Goal: Task Accomplishment & Management: Manage account settings

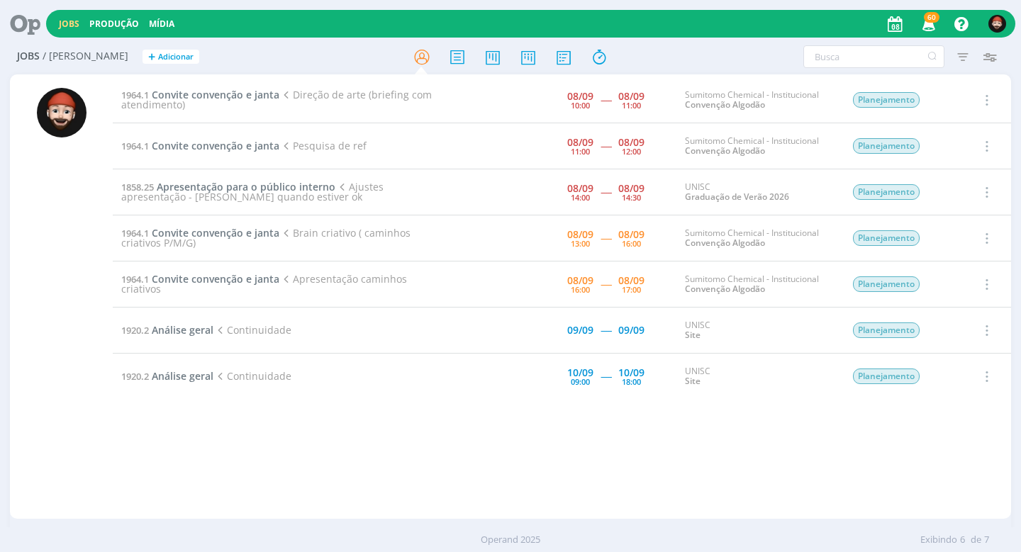
click at [176, 325] on span "Análise geral" at bounding box center [183, 329] width 62 height 13
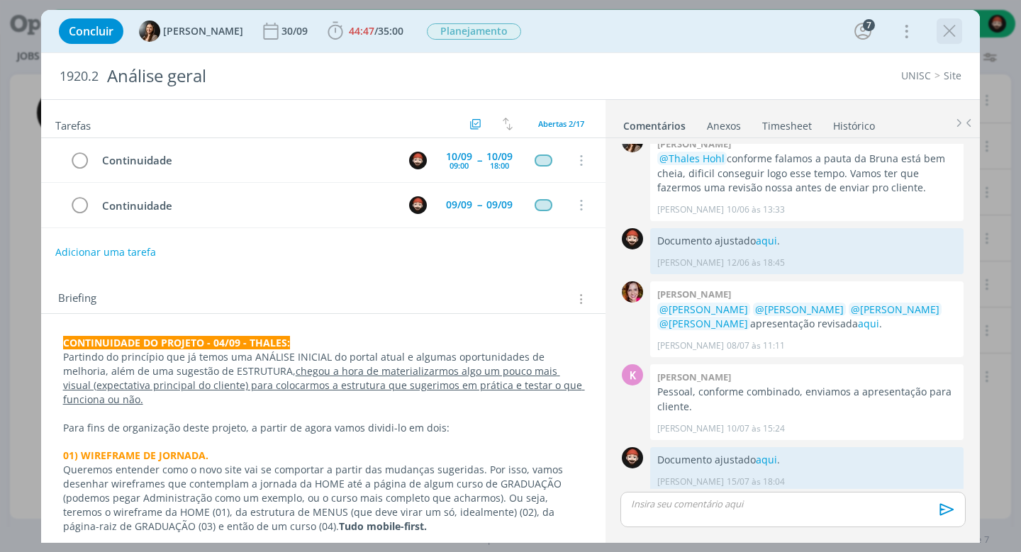
click at [950, 30] on icon "dialog" at bounding box center [949, 31] width 21 height 21
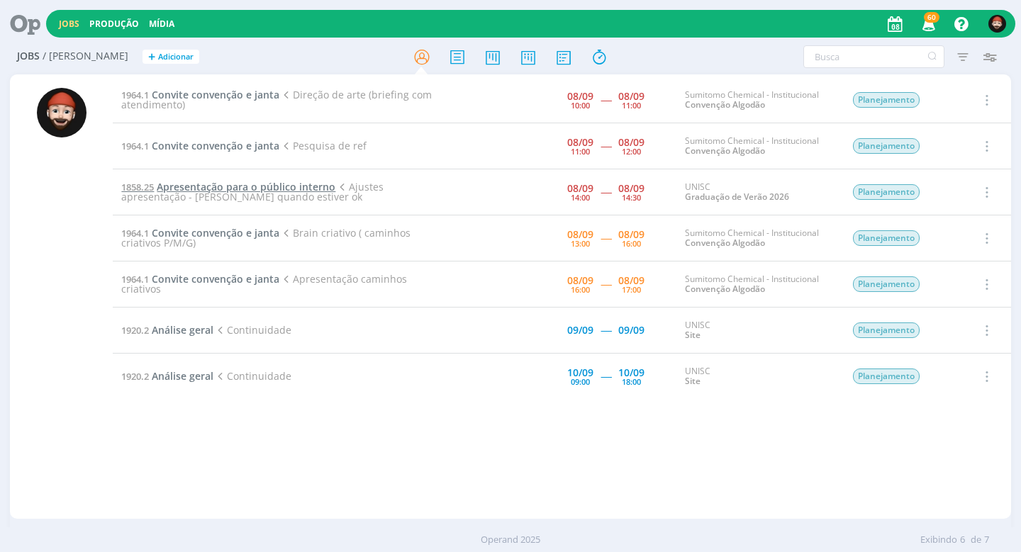
click at [240, 186] on span "Apresentação para o público interno" at bounding box center [246, 186] width 179 height 13
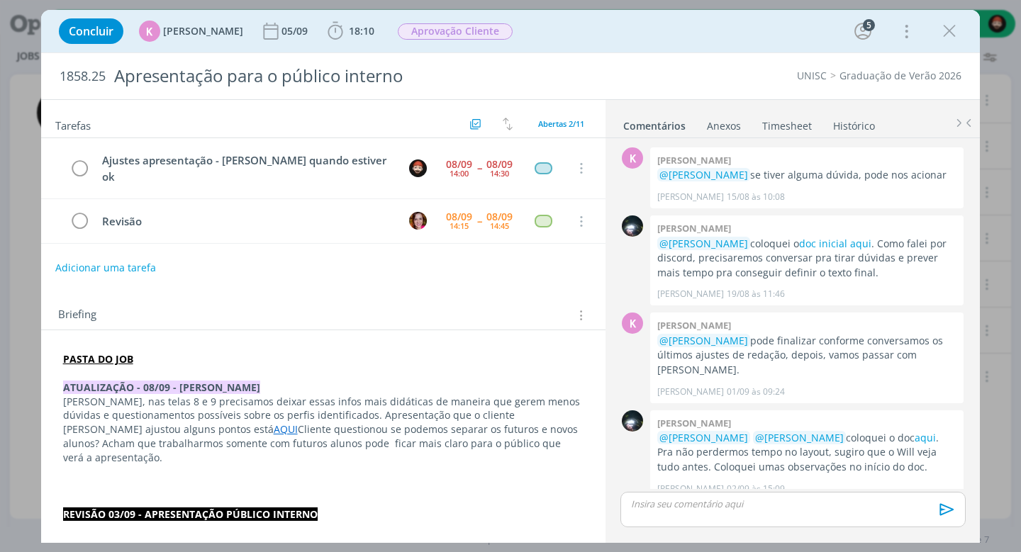
scroll to position [574, 0]
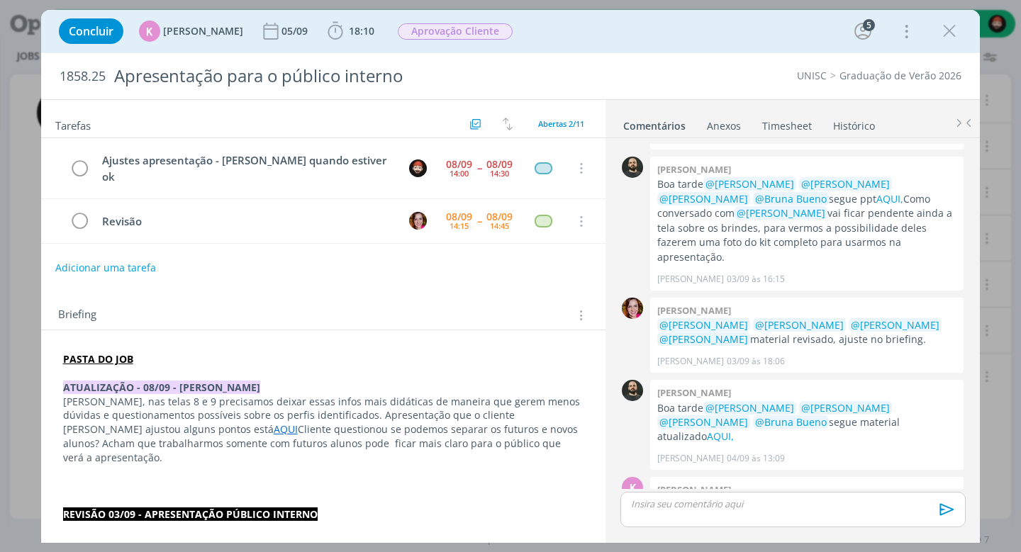
click at [104, 352] on strong "PASTA DO JOB" at bounding box center [98, 358] width 70 height 13
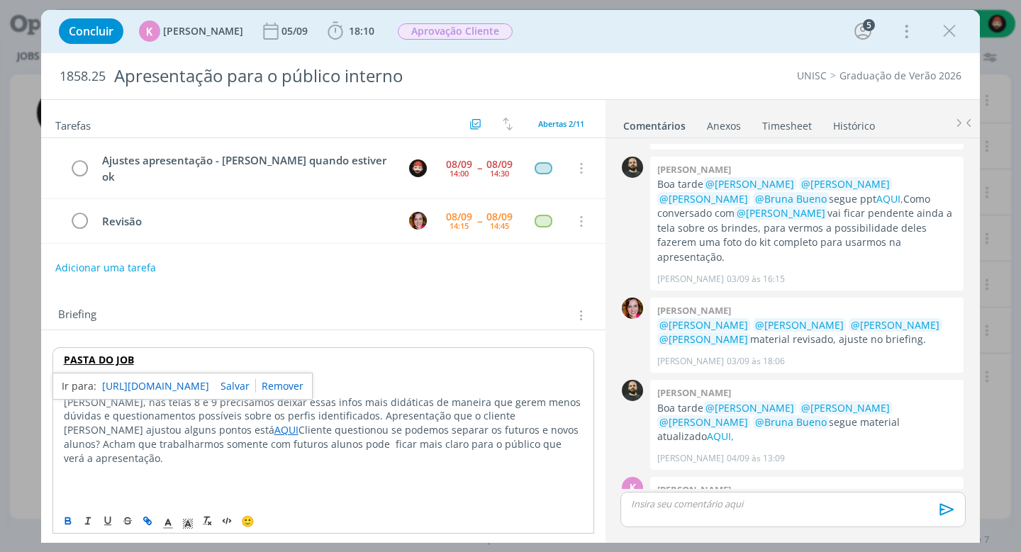
click at [153, 377] on link "https://sobeae.sharepoint.com/:f:/s/SOBEAE/ElekAD2zV09AgLS52iY453ABeAR6EbfFCJVC…" at bounding box center [155, 386] width 107 height 18
click at [947, 27] on icon "dialog" at bounding box center [949, 31] width 21 height 21
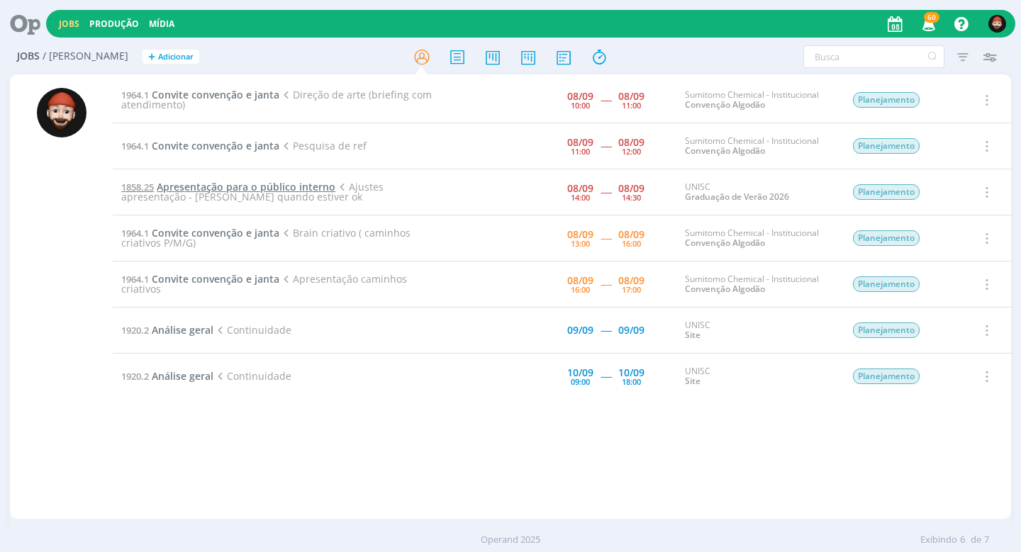
click at [204, 183] on span "Apresentação para o público interno" at bounding box center [246, 186] width 179 height 13
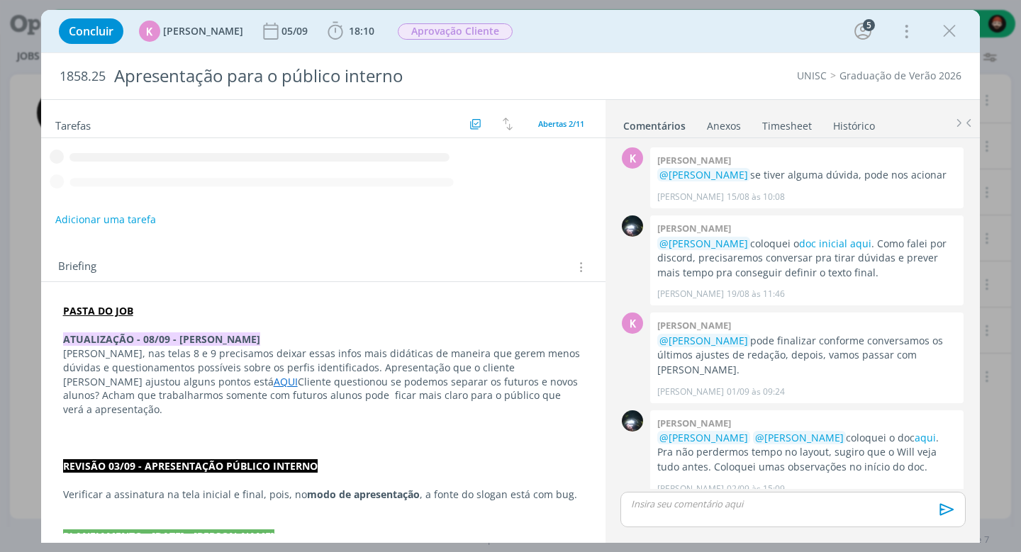
scroll to position [574, 0]
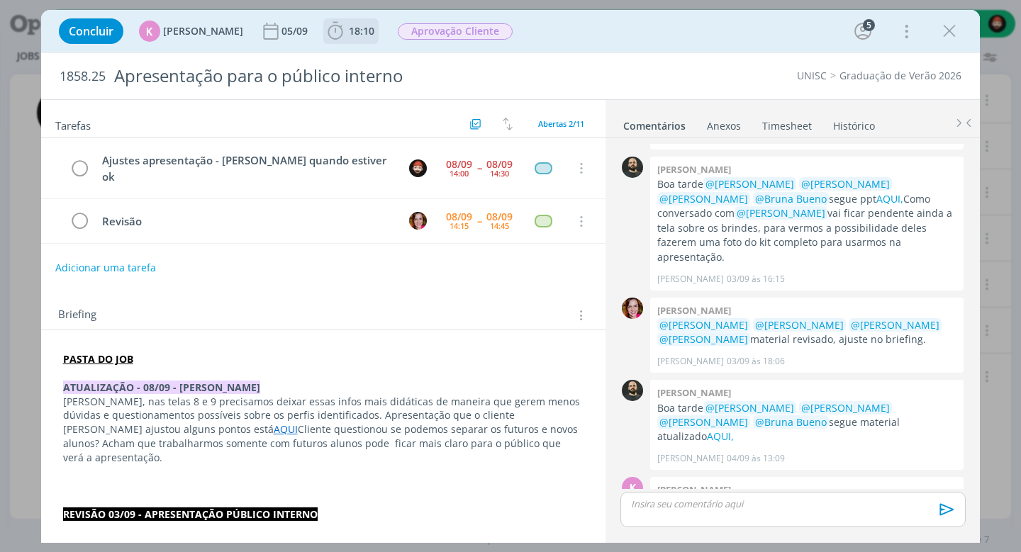
click at [350, 29] on span "18:10" at bounding box center [362, 30] width 26 height 13
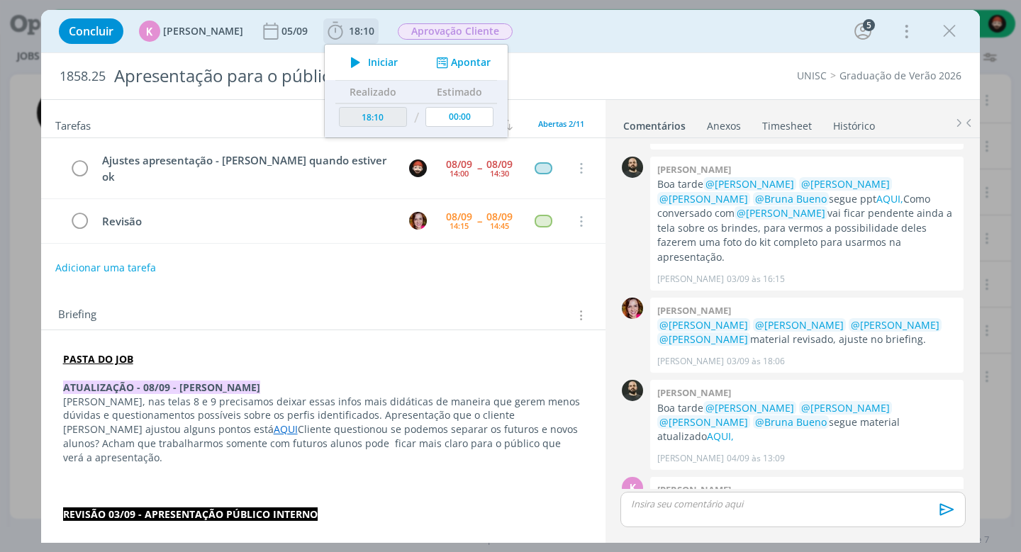
click at [457, 59] on button "Apontar" at bounding box center [461, 62] width 59 height 15
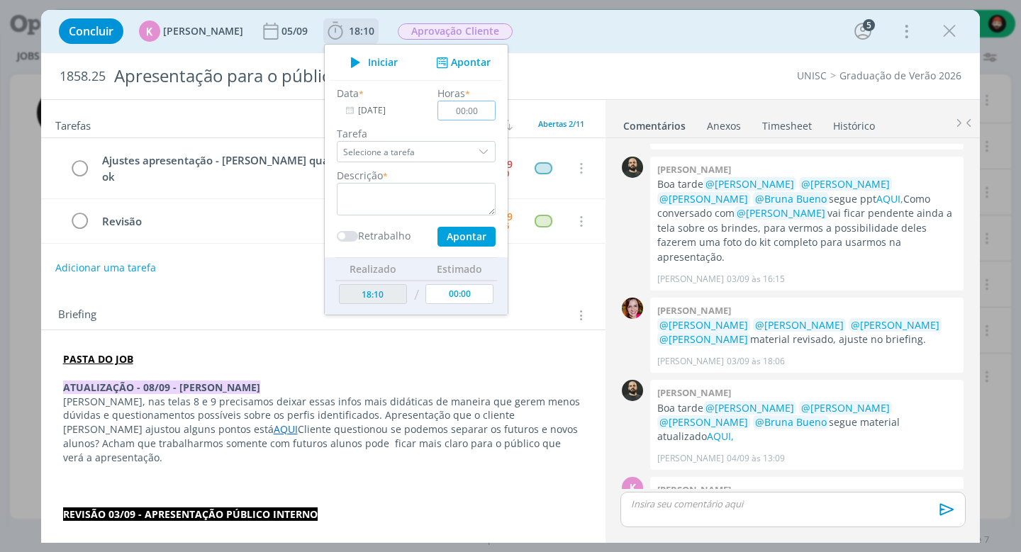
click at [468, 110] on input "00:00" at bounding box center [466, 111] width 58 height 20
type input "00:30"
click at [314, 188] on div "Concluir K Karoline Arend 05/09 18:10 Iniciar Apontar Data * 08/09/2025 Horas *…" at bounding box center [510, 276] width 939 height 533
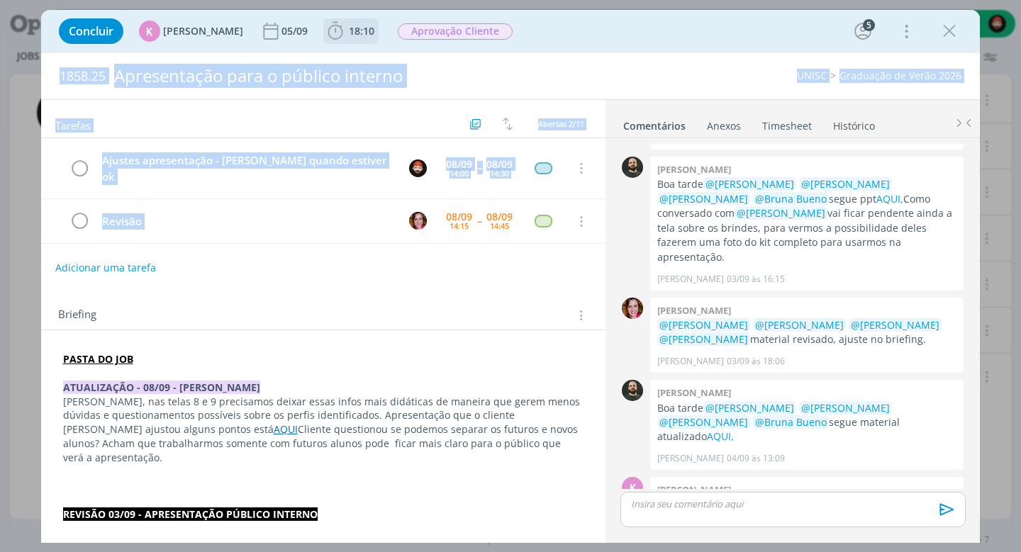
click at [362, 28] on span "18:10" at bounding box center [362, 30] width 26 height 13
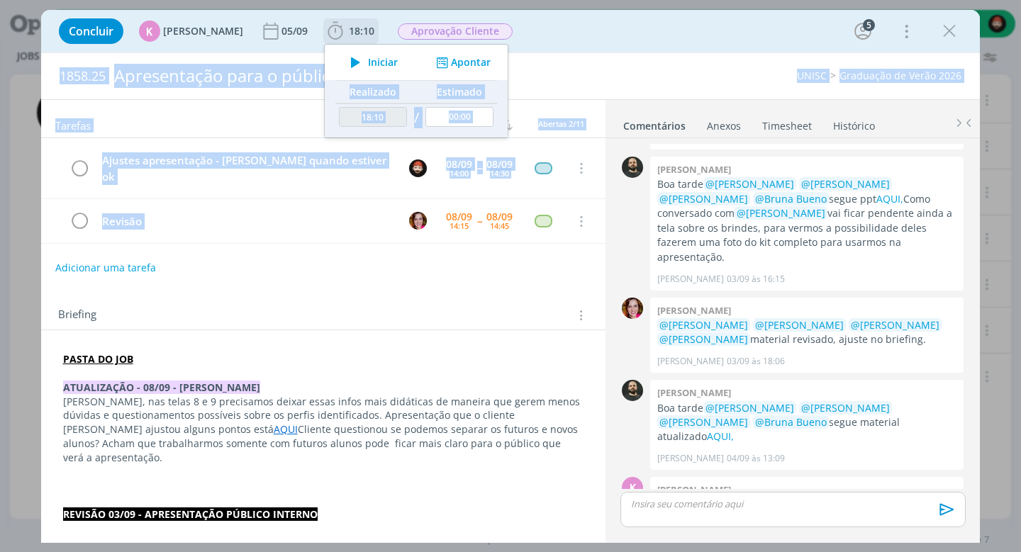
click at [464, 64] on button "Apontar" at bounding box center [461, 62] width 59 height 15
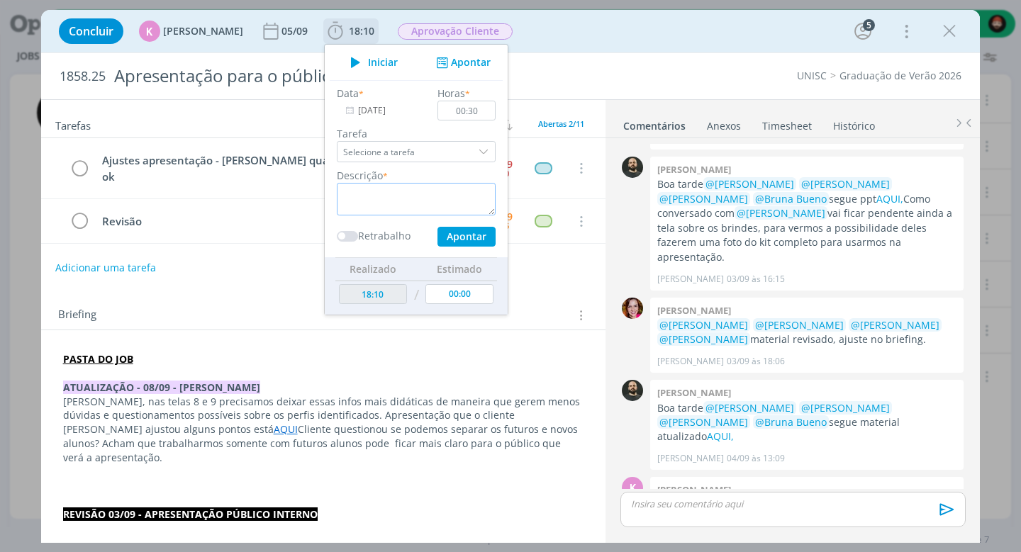
click at [440, 192] on textarea "dialog" at bounding box center [416, 199] width 159 height 33
type textarea "Ajustes"
click at [469, 240] on button "Apontar" at bounding box center [466, 237] width 58 height 20
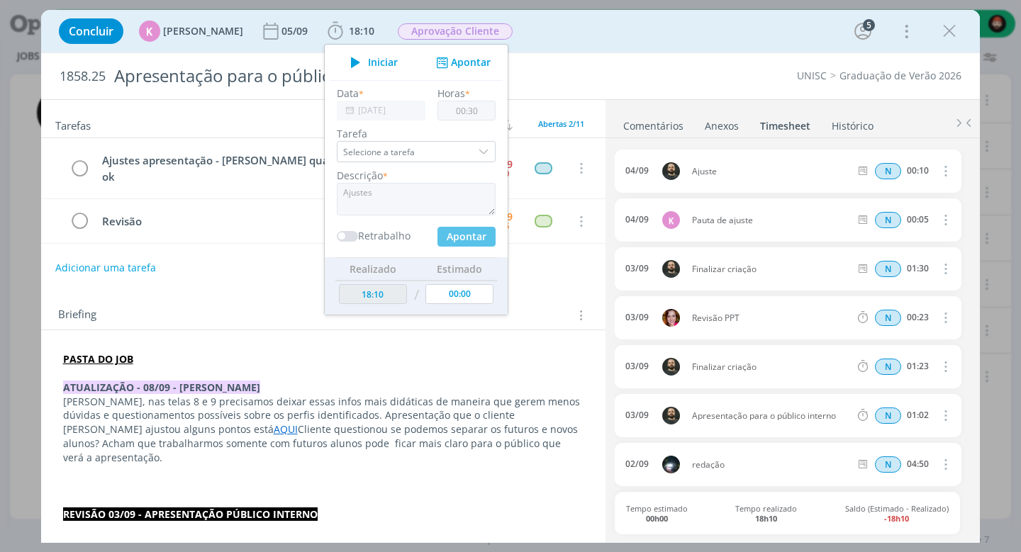
type input "18:40"
click at [585, 81] on div "1858.25 Apresentação para o público interno" at bounding box center [319, 76] width 535 height 46
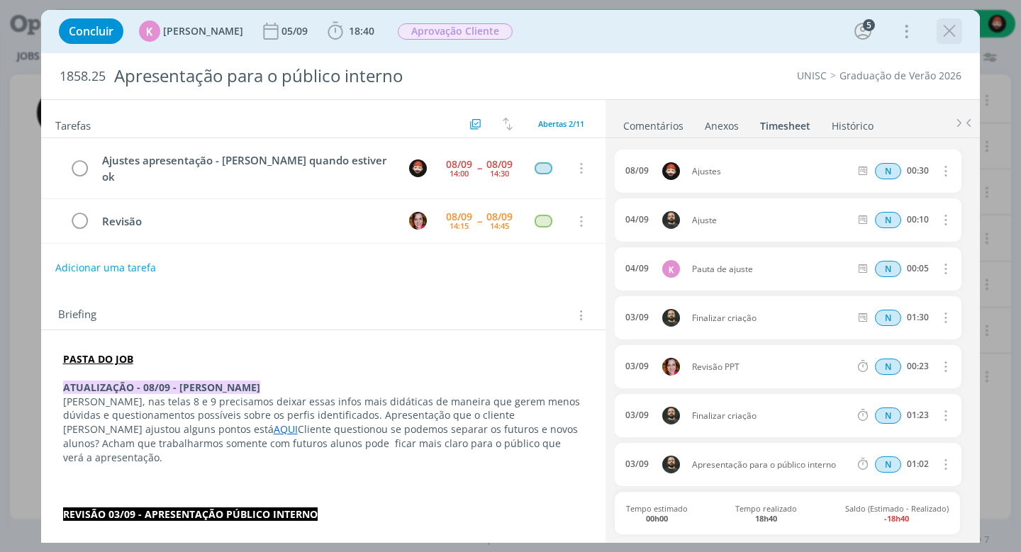
click at [946, 32] on icon "dialog" at bounding box center [949, 31] width 21 height 21
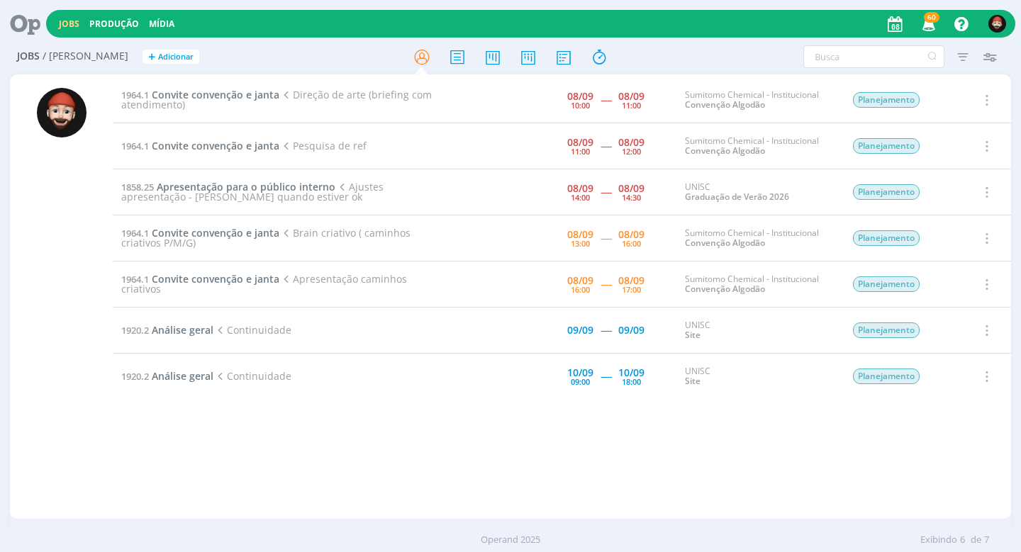
click at [359, 457] on div "1964.1 Convite convenção e janta Direção de arte (briefing com atendimento) 08/…" at bounding box center [562, 296] width 898 height 439
click at [220, 186] on span "Apresentação para o público interno" at bounding box center [246, 186] width 179 height 13
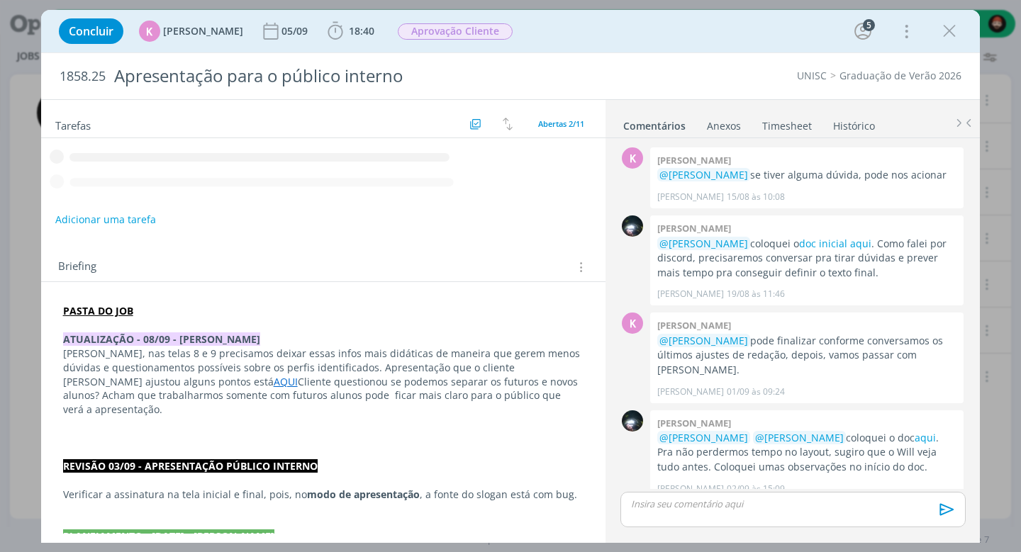
scroll to position [574, 0]
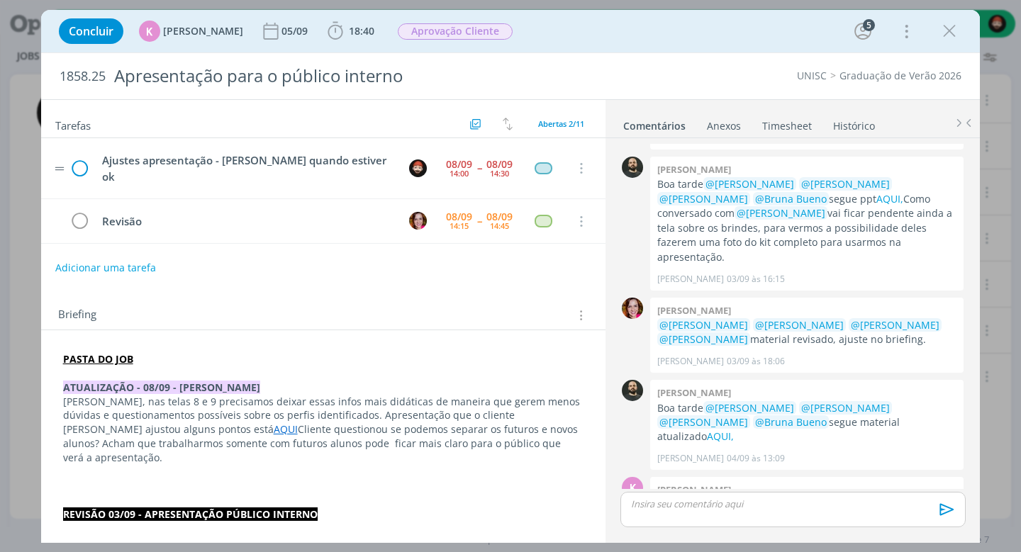
click at [84, 159] on icon "dialog" at bounding box center [79, 168] width 21 height 21
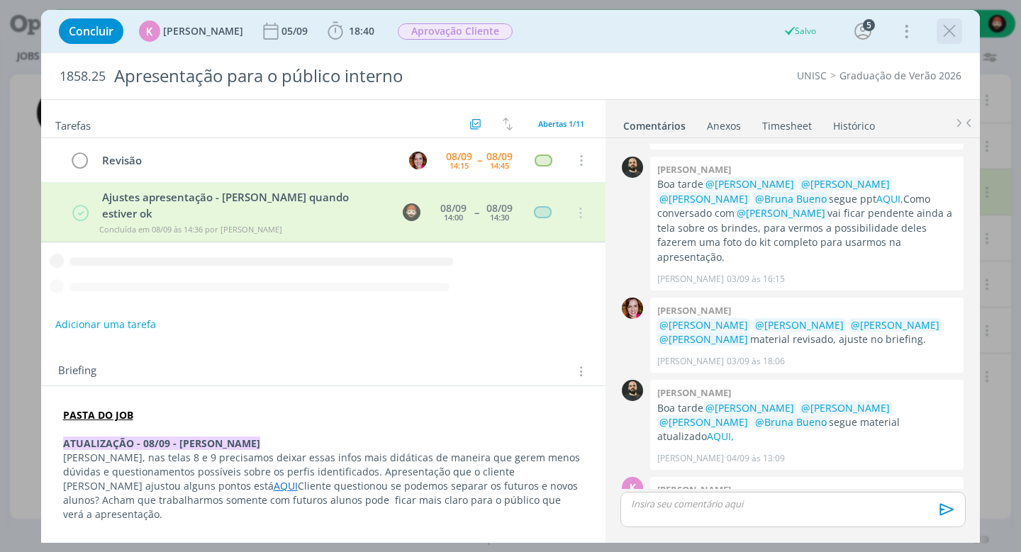
click at [946, 26] on icon "dialog" at bounding box center [949, 31] width 21 height 21
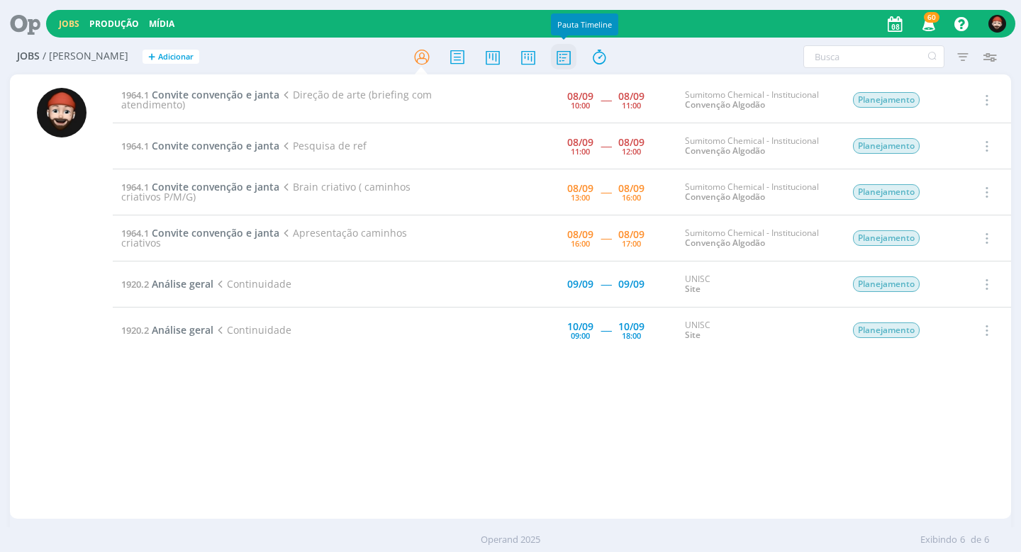
click at [562, 61] on icon at bounding box center [564, 57] width 26 height 28
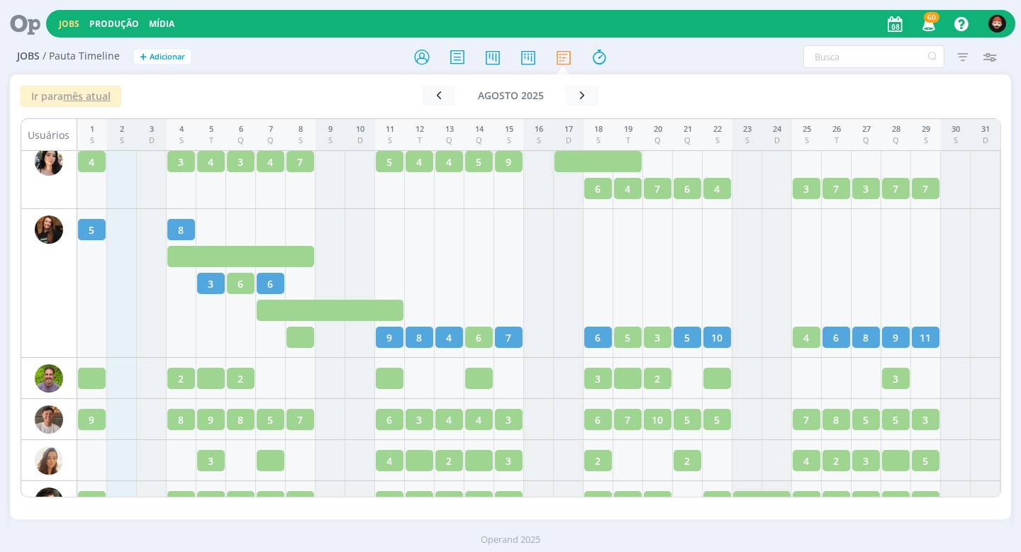
scroll to position [2537, 0]
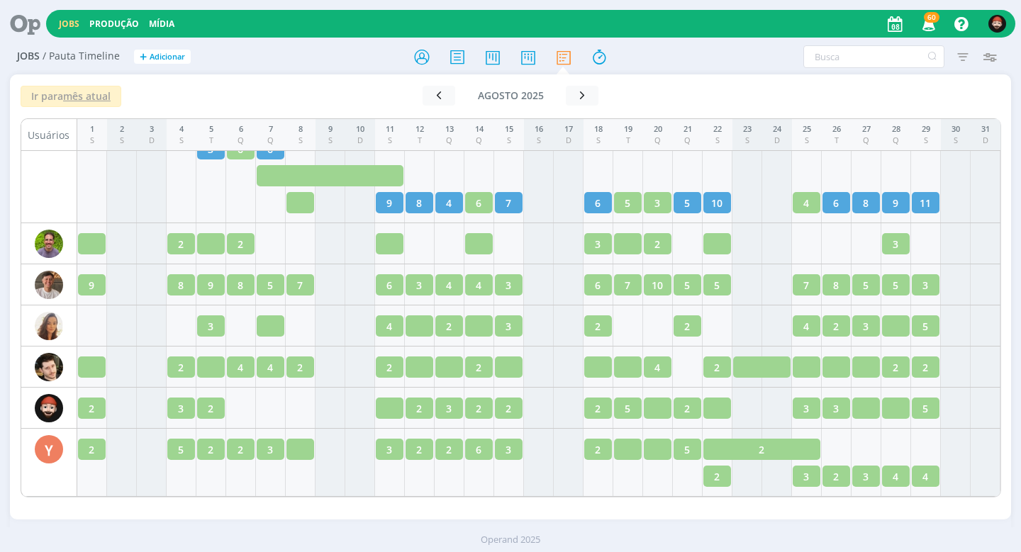
click at [196, 508] on div "Ir para mês atual agosto 2025 < 2025 > Janeiro Fevereiro Março Abril Maio Junho…" at bounding box center [510, 296] width 1000 height 445
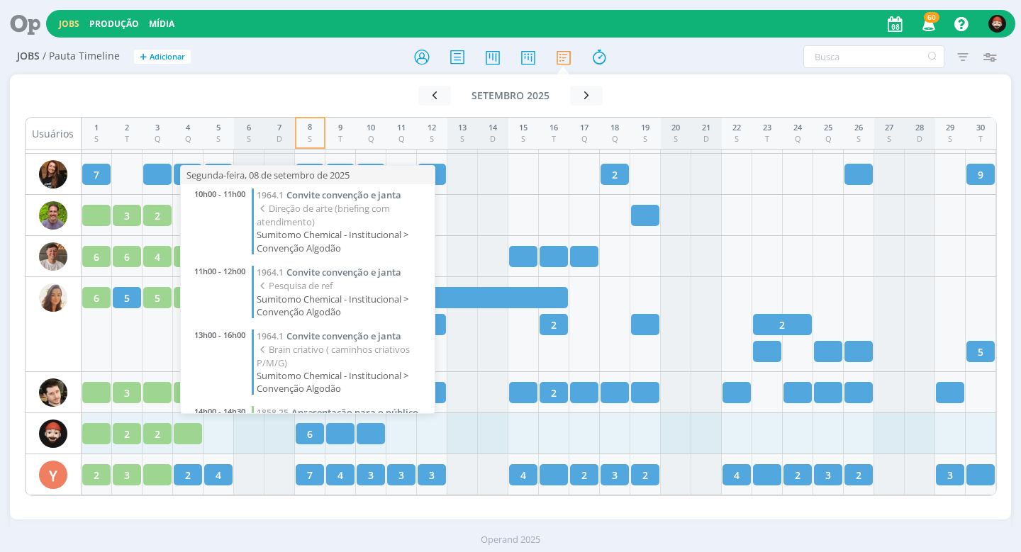
scroll to position [191, 0]
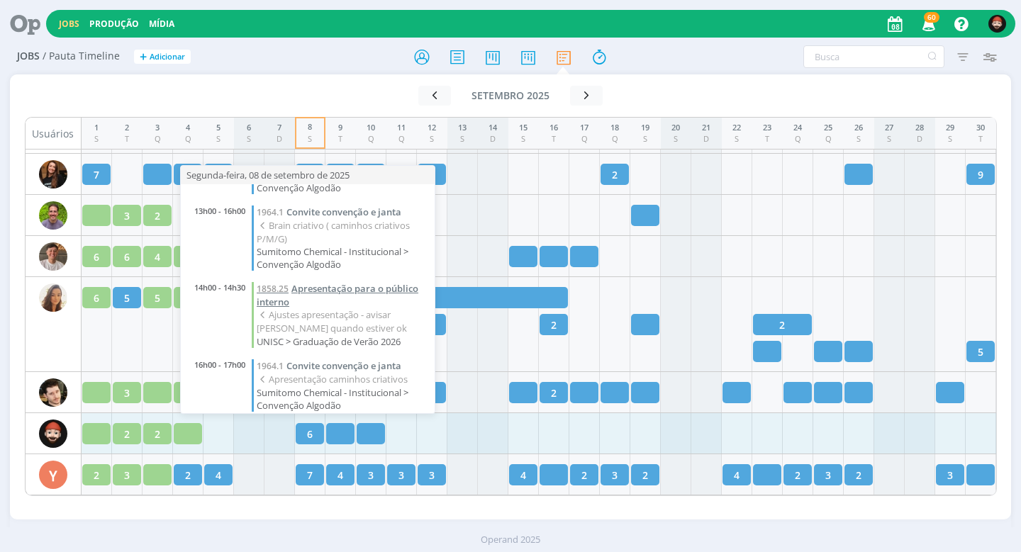
click at [333, 286] on span "Apresentação para o público interno" at bounding box center [338, 295] width 162 height 26
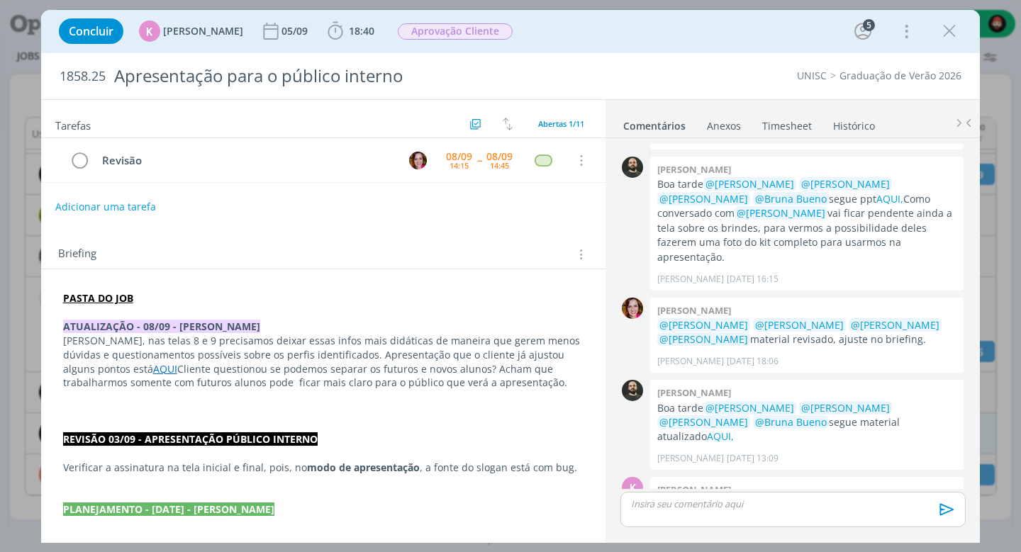
click at [698, 513] on div "dialog" at bounding box center [792, 509] width 345 height 35
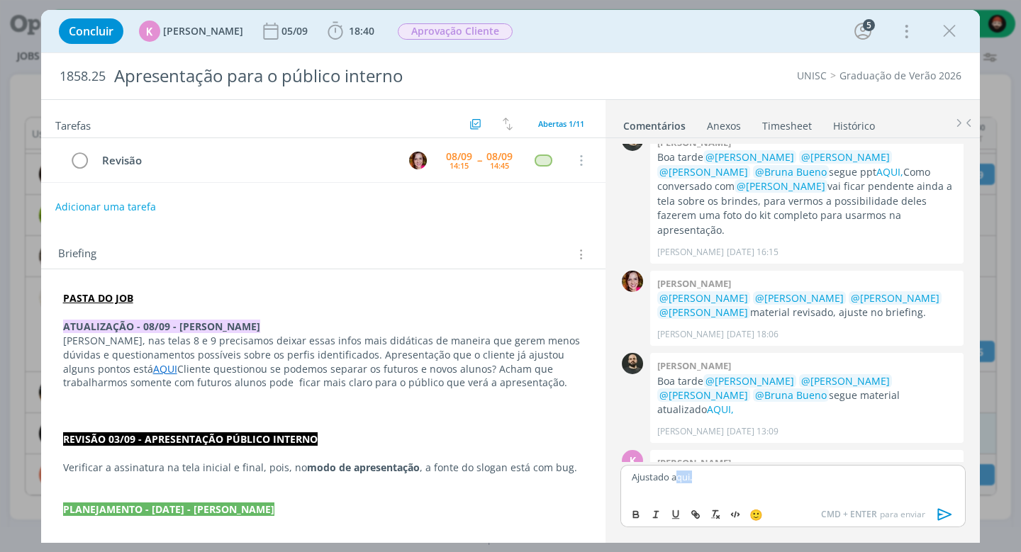
drag, startPoint x: 675, startPoint y: 476, endPoint x: 753, endPoint y: 475, distance: 78.0
click at [753, 475] on p "Ajustado aqui." at bounding box center [793, 477] width 322 height 13
drag, startPoint x: 674, startPoint y: 476, endPoint x: 742, endPoint y: 473, distance: 68.2
click at [742, 473] on p "Ajustado aqui." at bounding box center [793, 477] width 322 height 13
click at [698, 514] on icon "dialog" at bounding box center [697, 516] width 4 height 4
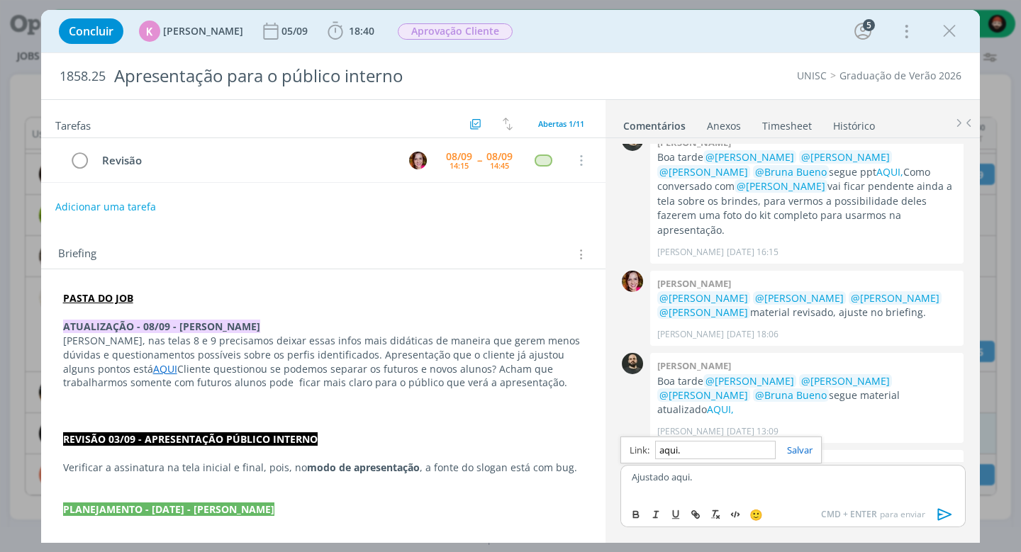
paste input "https://sobeae.sharepoint.com/:f:/s/SOBEAE/EkooIHrzx05HsJj6L9QBN-0BdUaXBFFfZzmq…"
type input "https://sobeae.sharepoint.com/:f:/s/SOBEAE/EkooIHrzx05HsJj6L9QBN-0BdUaXBFFfZzmq…"
click at [790, 450] on link "dialog" at bounding box center [794, 450] width 37 height 13
click at [940, 513] on icon "dialog" at bounding box center [944, 514] width 21 height 21
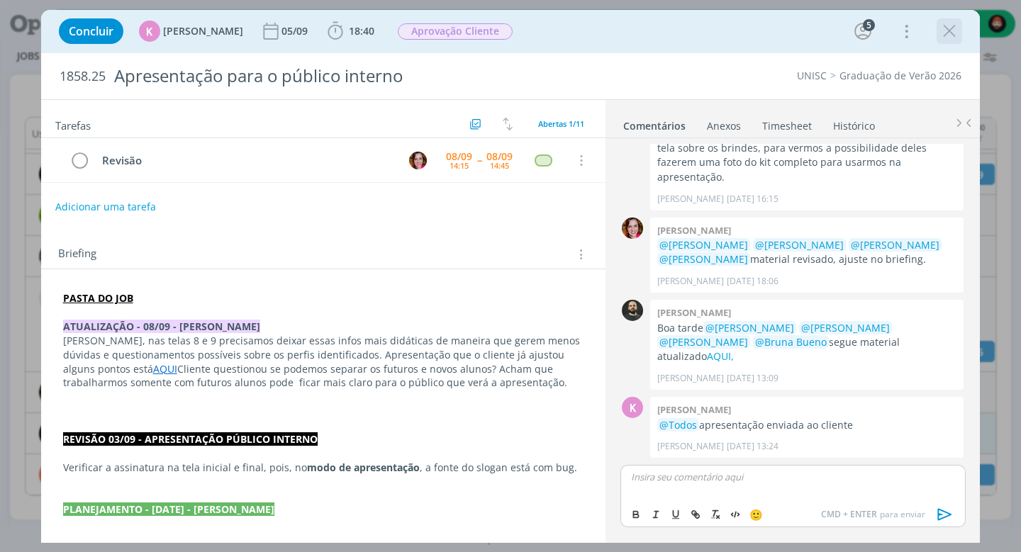
click at [953, 30] on icon "dialog" at bounding box center [949, 31] width 21 height 21
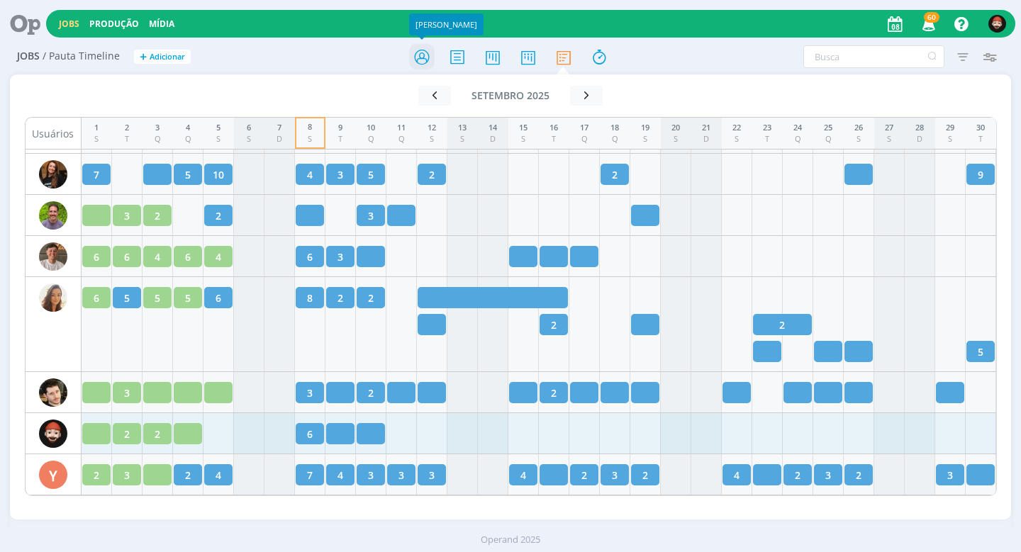
click at [427, 55] on icon at bounding box center [422, 57] width 26 height 28
click at [426, 55] on icon at bounding box center [422, 57] width 26 height 28
